Goal: Task Accomplishment & Management: Use online tool/utility

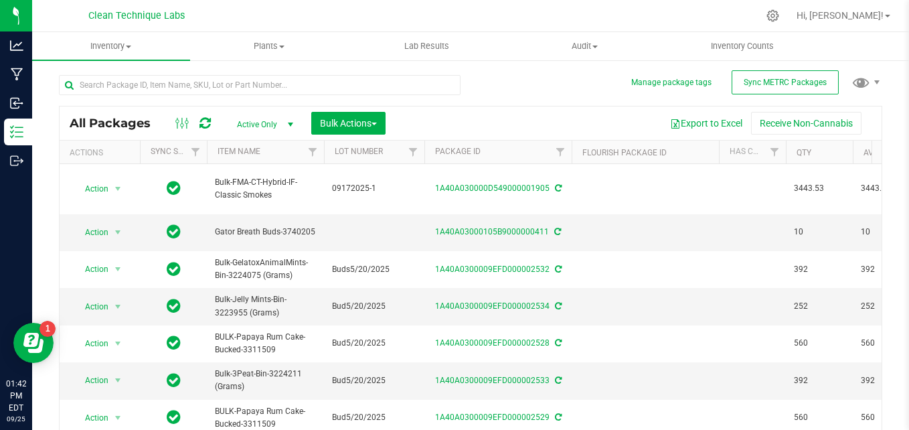
click at [495, 86] on div "All Packages Active Only Active Only Lab Samples Locked All External Internal B…" at bounding box center [471, 264] width 824 height 405
click at [792, 123] on button "Receive Non-Cannabis" at bounding box center [806, 123] width 110 height 23
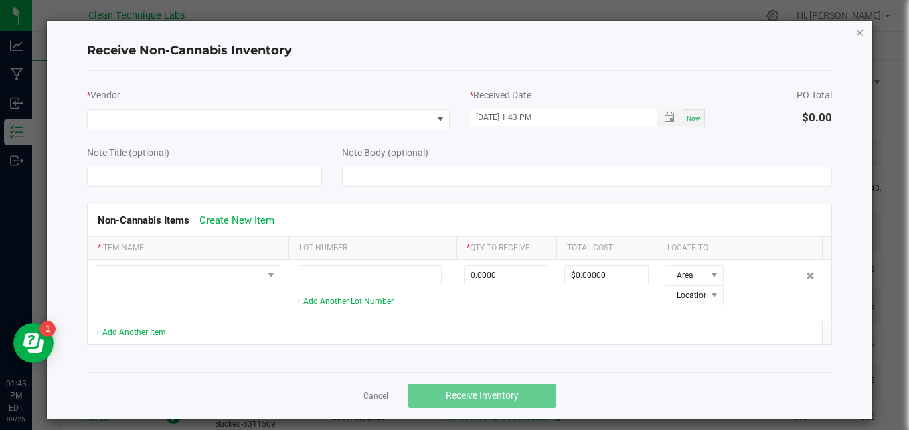
click at [856, 30] on icon "Close" at bounding box center [860, 32] width 9 height 16
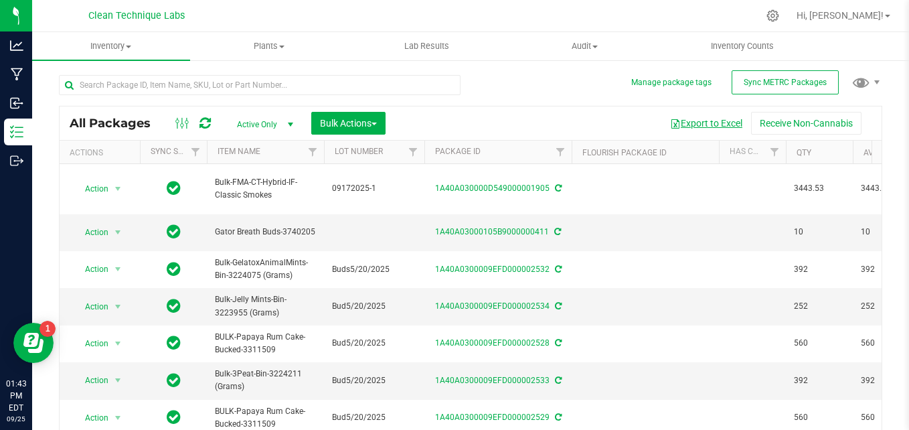
click at [704, 122] on button "Export to Excel" at bounding box center [706, 123] width 90 height 23
click at [558, 15] on div at bounding box center [499, 16] width 518 height 26
click at [127, 54] on uib-tab-heading "Inventory All packages All inventory Waste log Create inventory" at bounding box center [111, 46] width 158 height 28
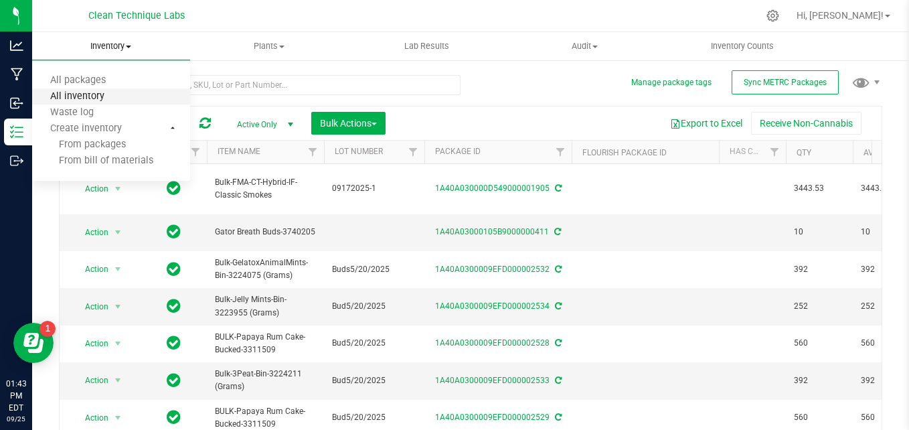
click at [113, 102] on span "All inventory" at bounding box center [77, 96] width 90 height 11
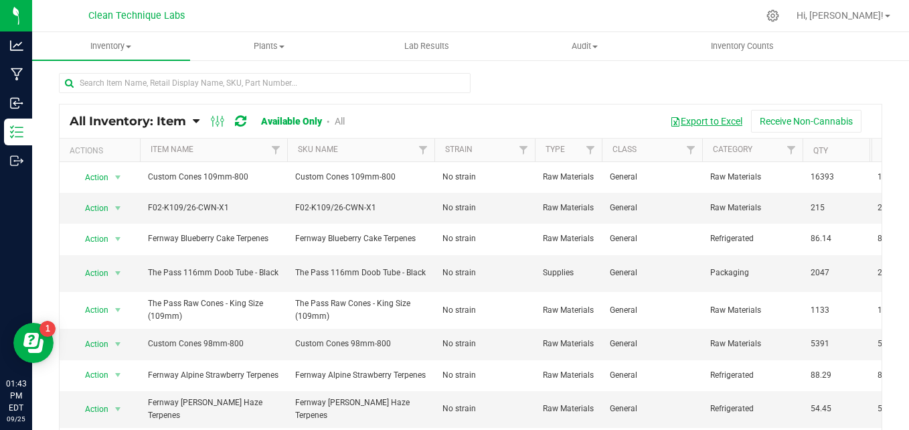
click at [697, 124] on button "Export to Excel" at bounding box center [706, 121] width 90 height 23
click at [131, 52] on span "Inventory" at bounding box center [111, 46] width 158 height 12
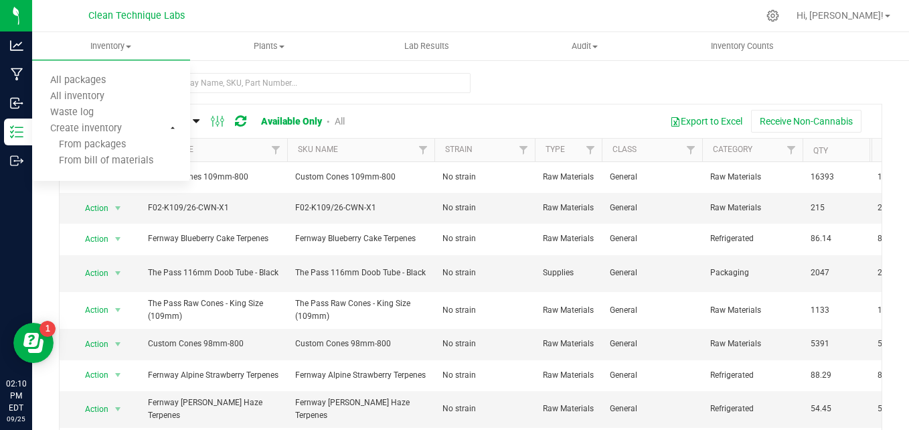
click at [444, 127] on div "Export to Excel Receive Non-Cannabis" at bounding box center [618, 121] width 507 height 23
